Goal: Task Accomplishment & Management: Manage account settings

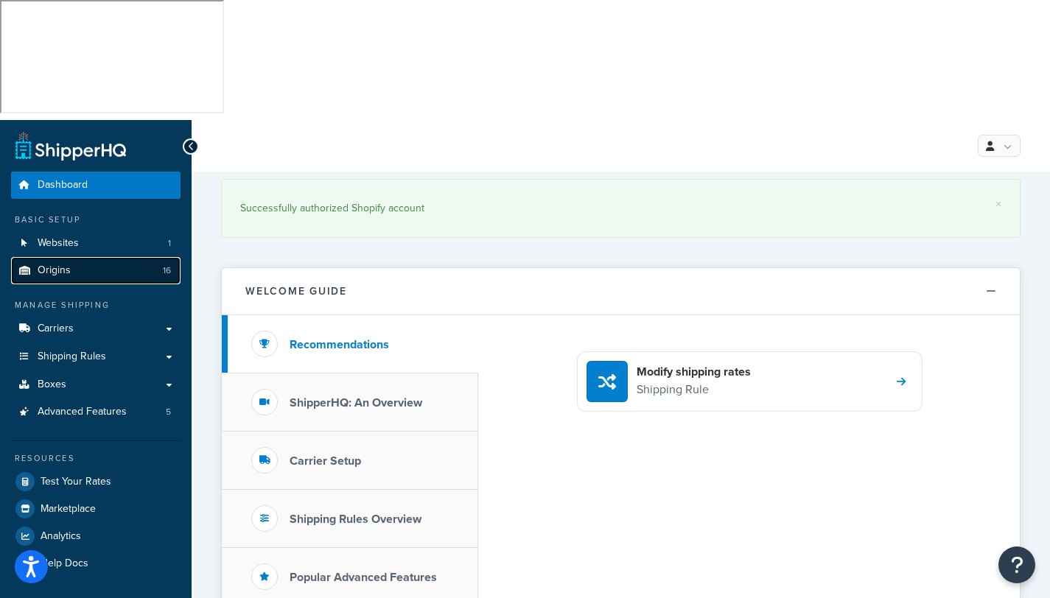
click at [46, 264] on span "Origins" at bounding box center [54, 270] width 33 height 13
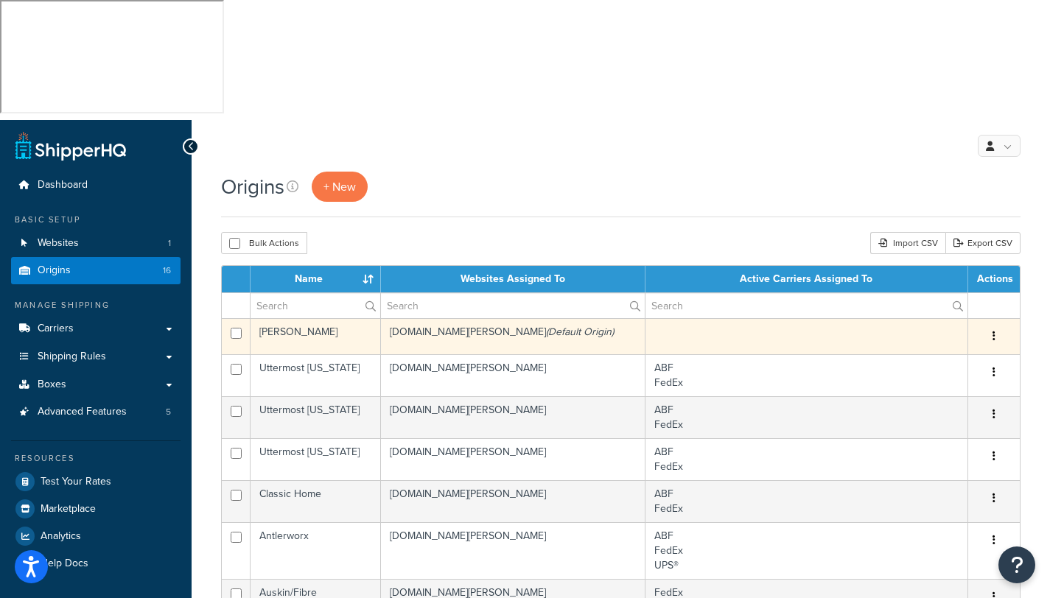
click at [281, 318] on td "[PERSON_NAME]" at bounding box center [315, 336] width 130 height 36
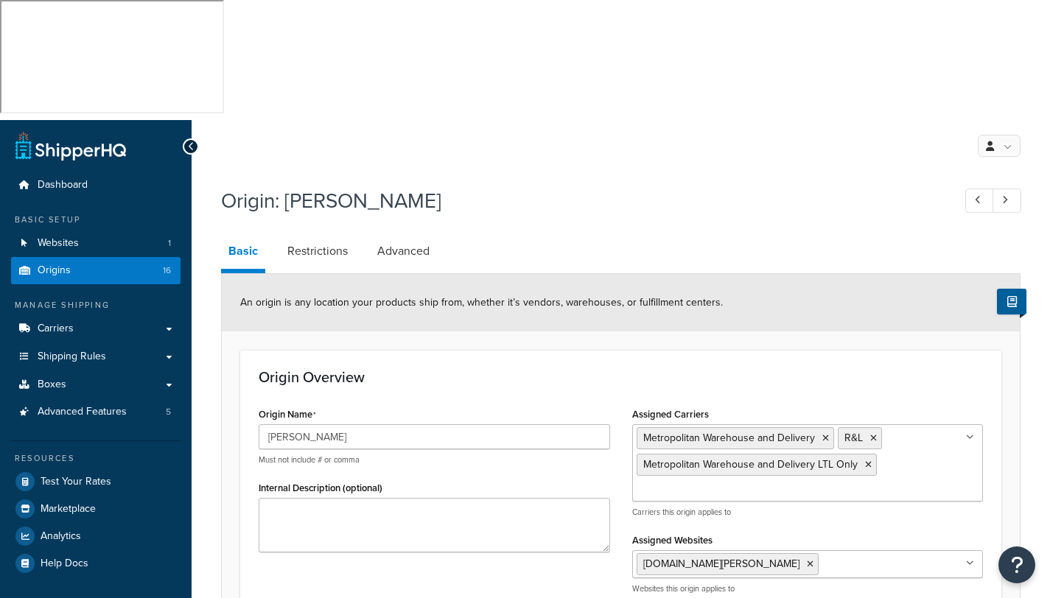
select select "33"
click at [49, 264] on span "Origins" at bounding box center [54, 270] width 33 height 13
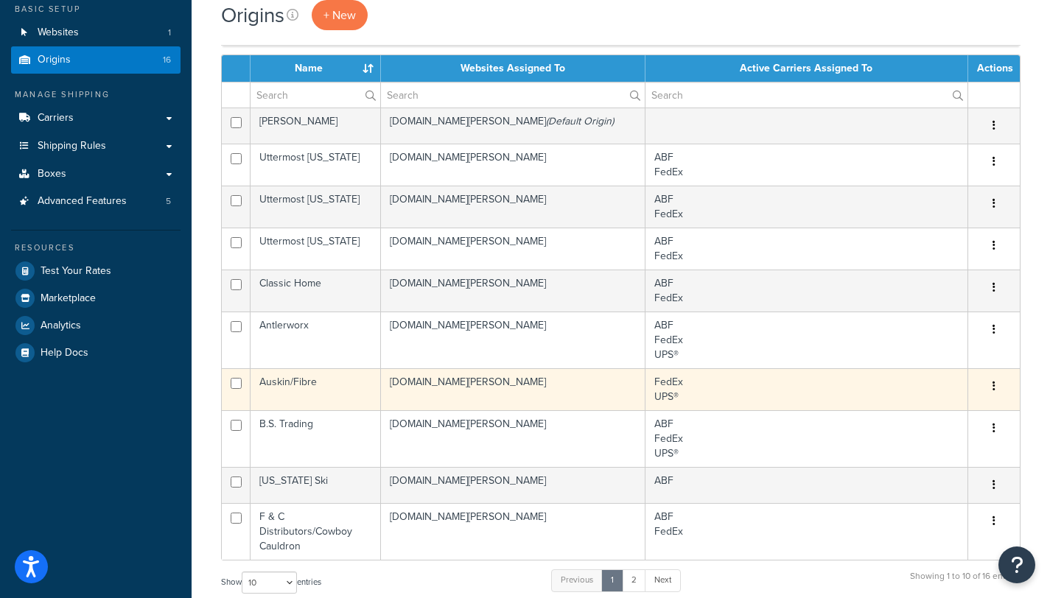
scroll to position [248, 0]
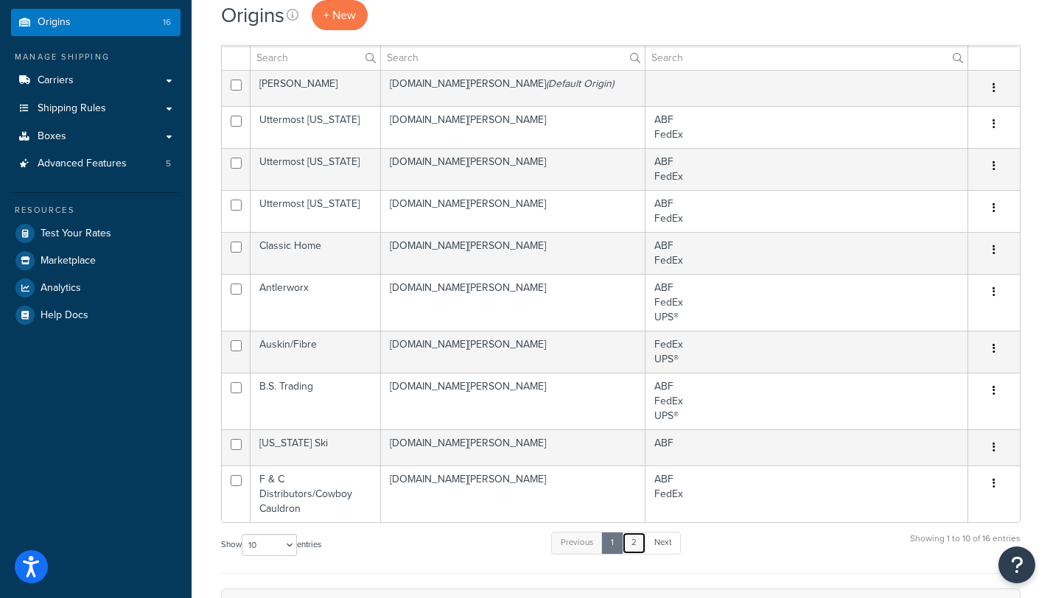
click at [640, 532] on link "2" at bounding box center [634, 543] width 24 height 22
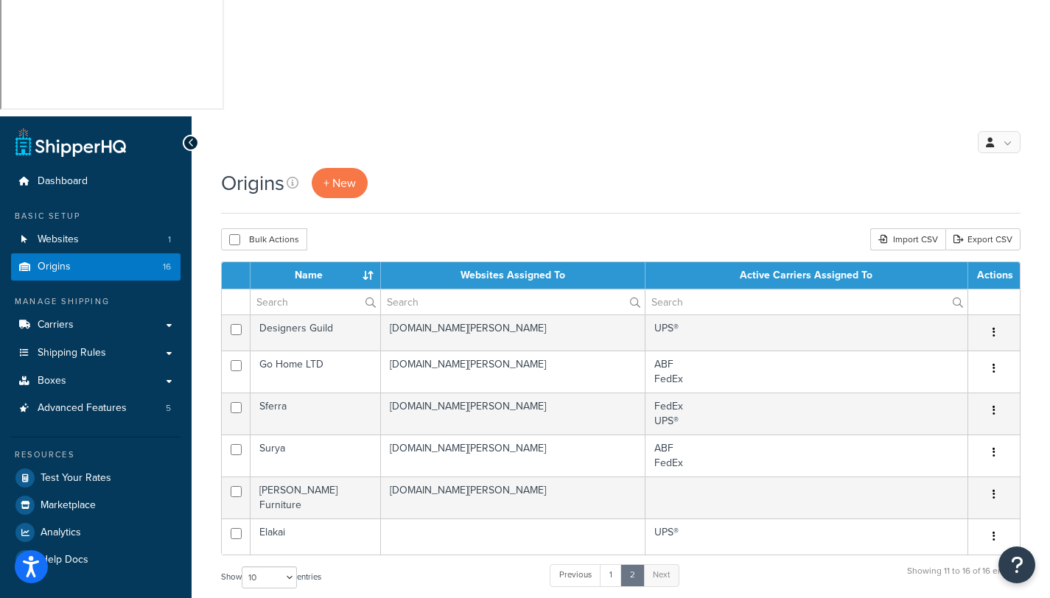
scroll to position [0, 0]
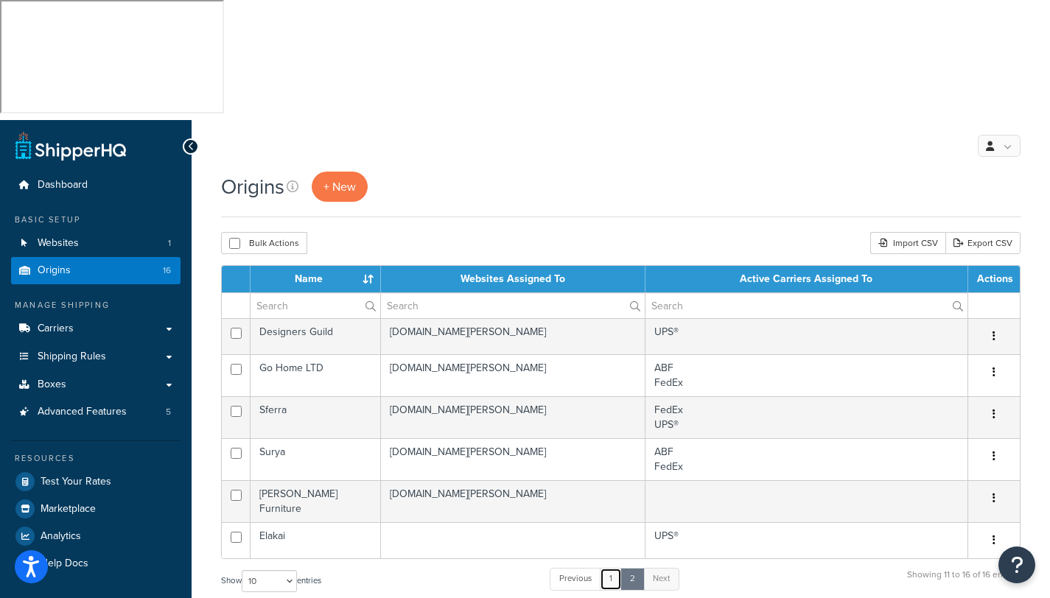
click at [614, 568] on link "1" at bounding box center [611, 579] width 22 height 22
